Goal: Register for event/course

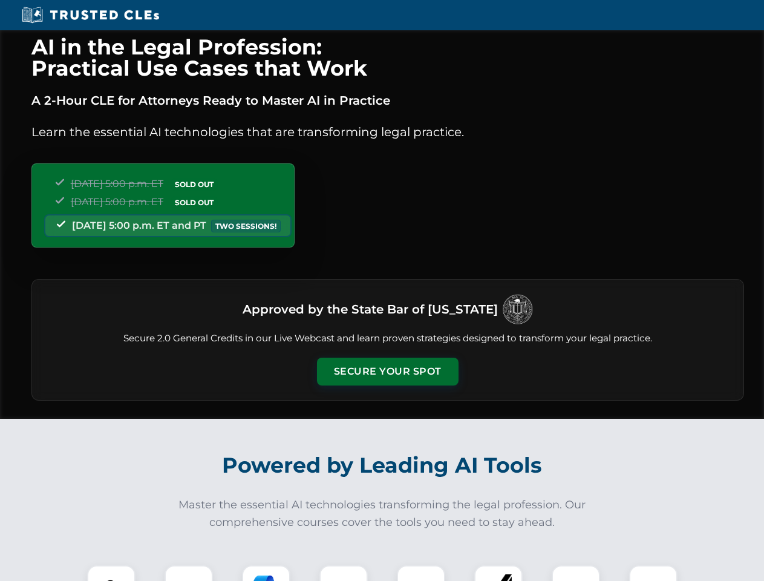
click at [387, 371] on button "Secure Your Spot" at bounding box center [388, 372] width 142 height 28
click at [111, 573] on img at bounding box center [111, 589] width 35 height 35
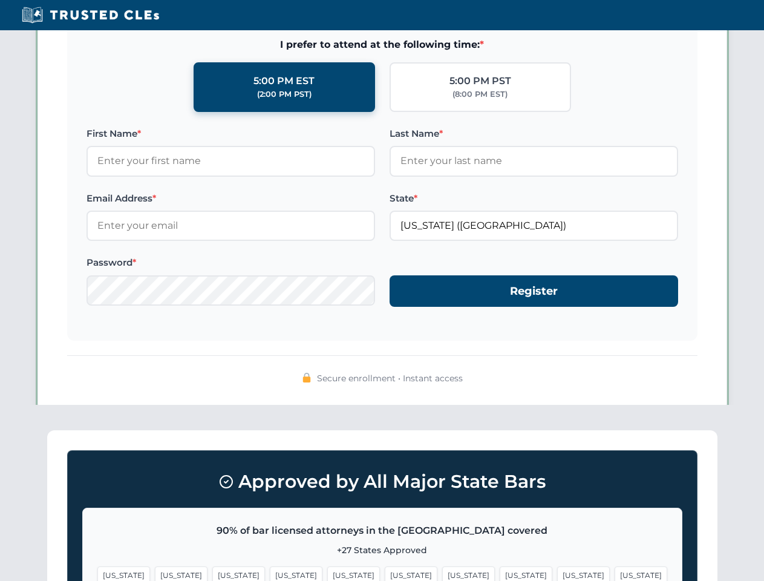
click at [442, 573] on span "[US_STATE]" at bounding box center [468, 575] width 53 height 18
click at [557, 573] on span "[US_STATE]" at bounding box center [583, 575] width 53 height 18
